Goal: Navigation & Orientation: Find specific page/section

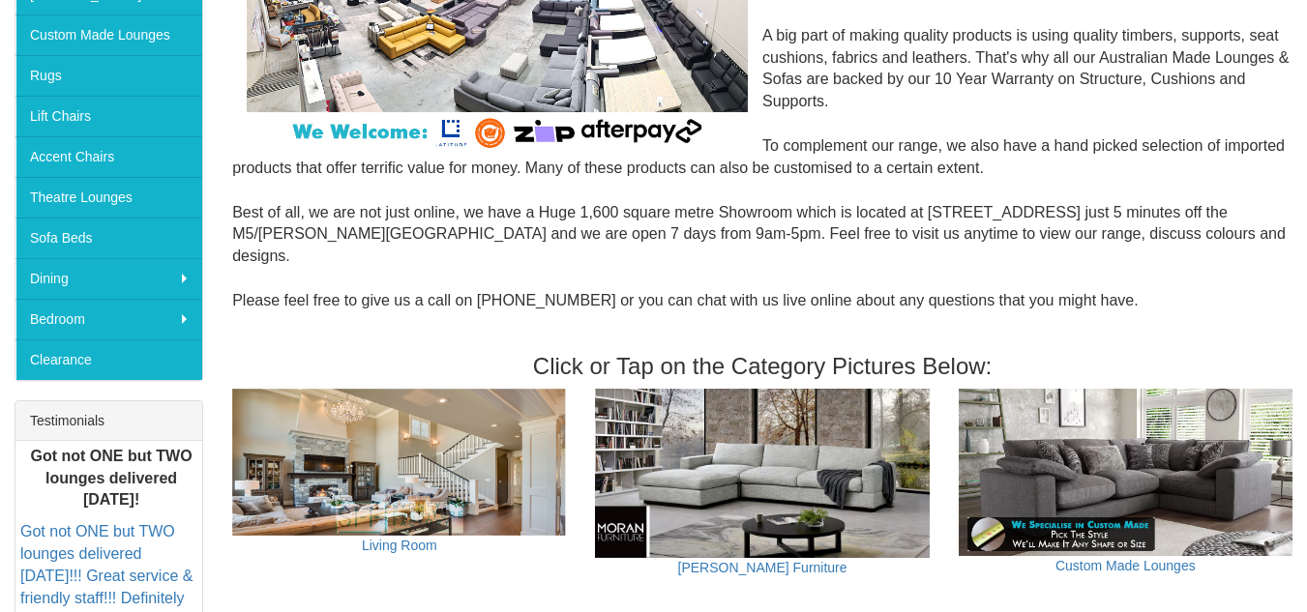
scroll to position [422, 0]
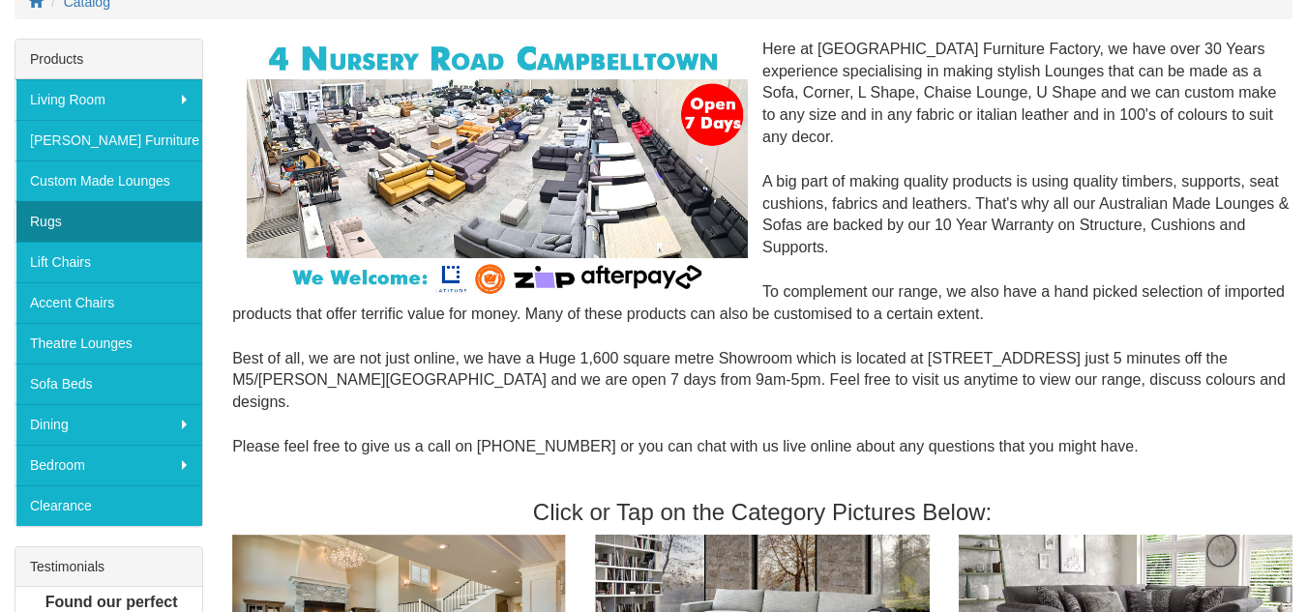
scroll to position [272, 0]
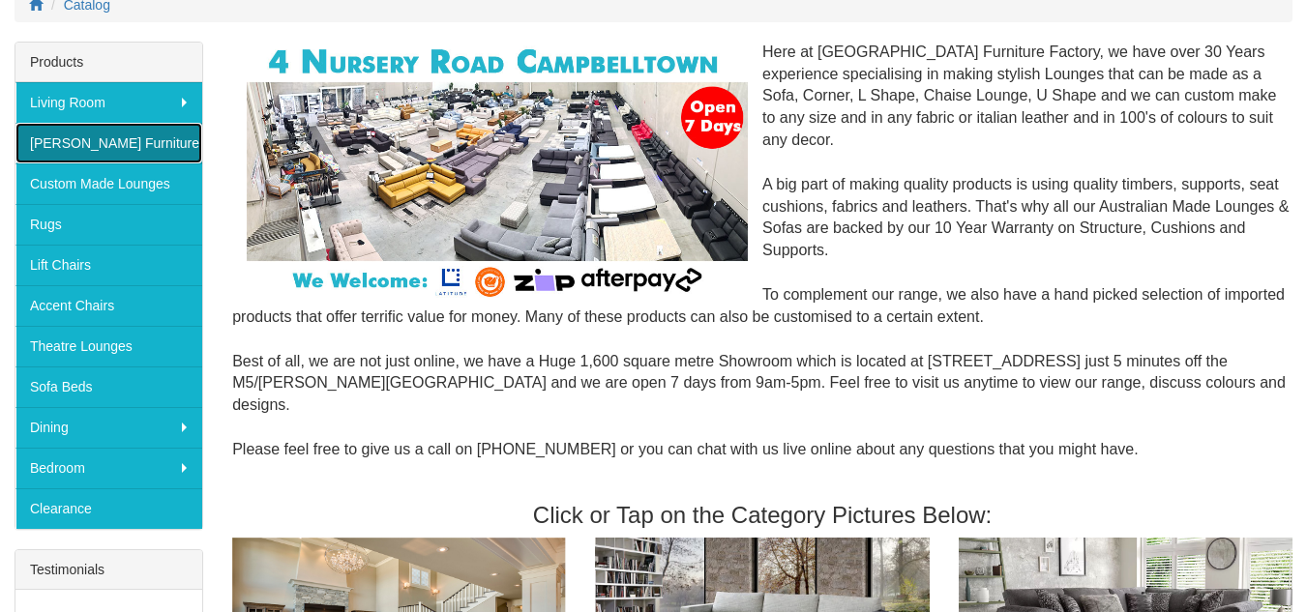
click at [169, 142] on link "[PERSON_NAME] Furniture" at bounding box center [108, 143] width 187 height 41
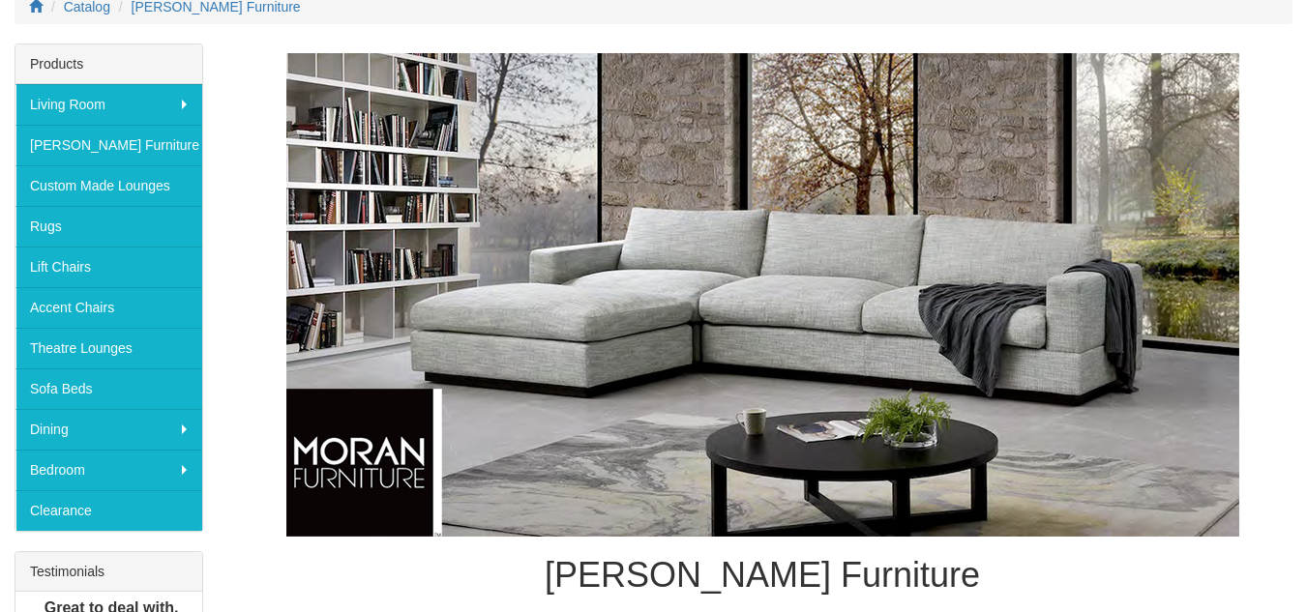
scroll to position [260, 0]
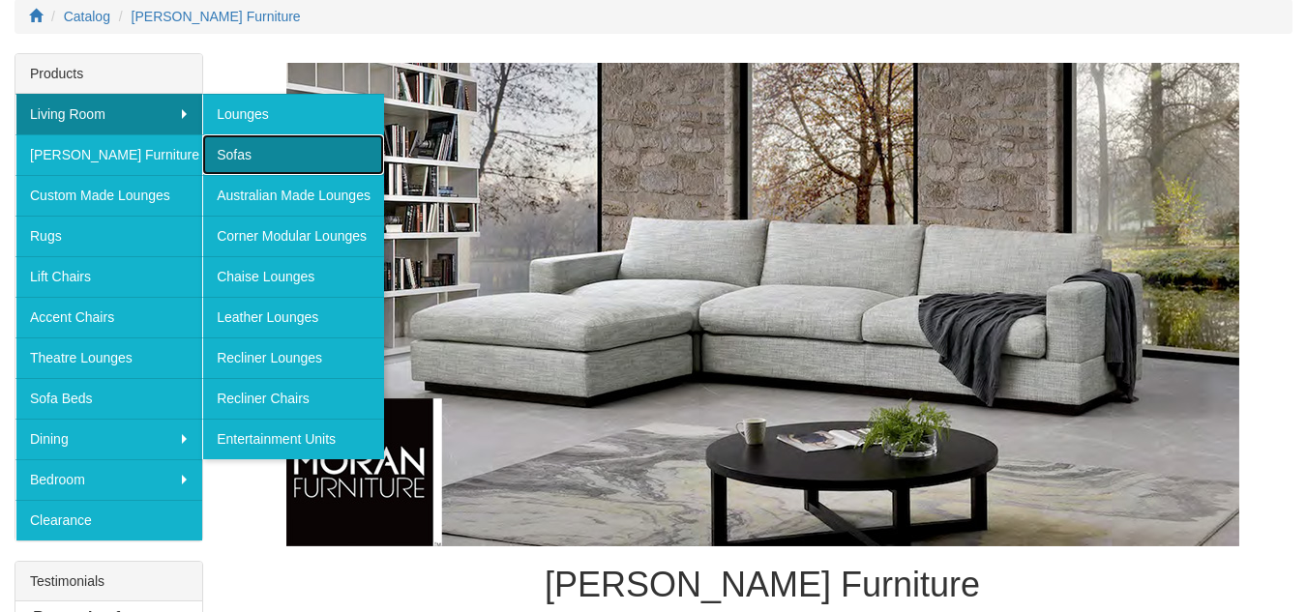
click at [257, 160] on link "Sofas" at bounding box center [293, 154] width 182 height 41
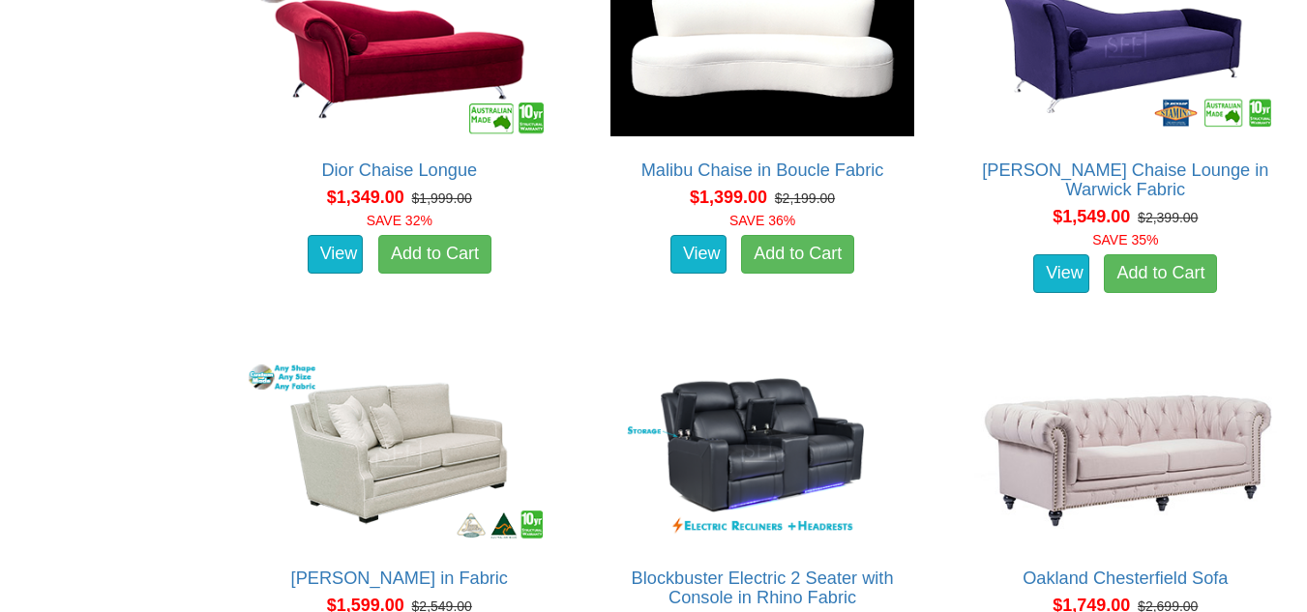
scroll to position [2878, 0]
